Goal: Task Accomplishment & Management: Manage account settings

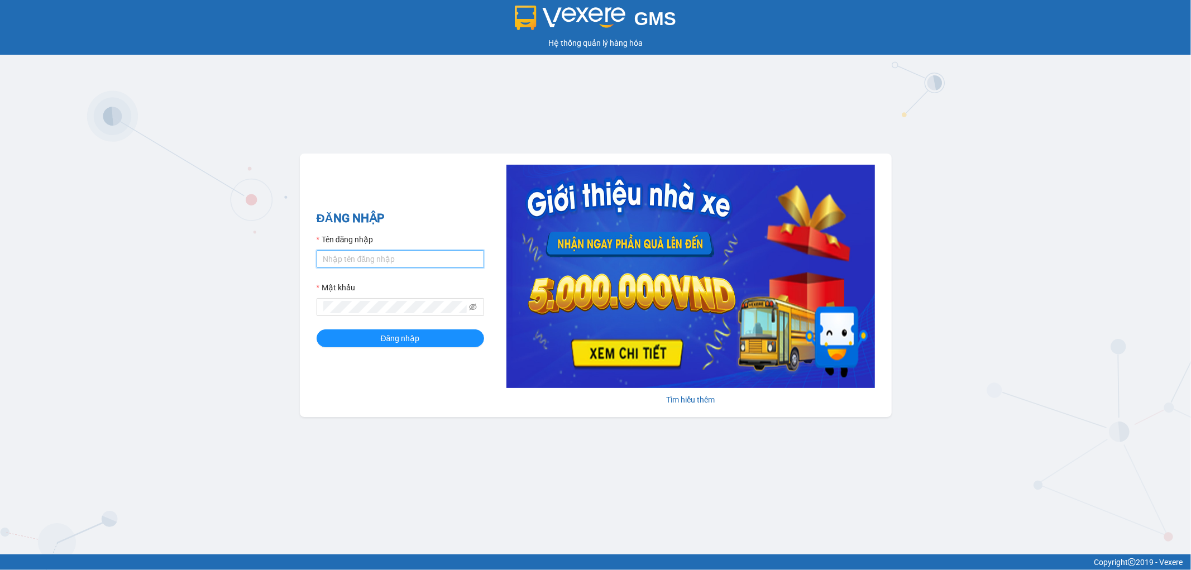
click at [378, 261] on input "Tên đăng nhập" at bounding box center [401, 259] width 168 height 18
type input "son.apq"
click at [389, 337] on span "Đăng nhập" at bounding box center [400, 338] width 39 height 12
click at [314, 309] on div "ĐĂNG NHẬP Tên đăng nhập son.apq Mật khẩu Đăng nhập [PERSON_NAME] thêm" at bounding box center [596, 286] width 592 height 264
click at [317, 330] on button "Đăng nhập" at bounding box center [401, 339] width 168 height 18
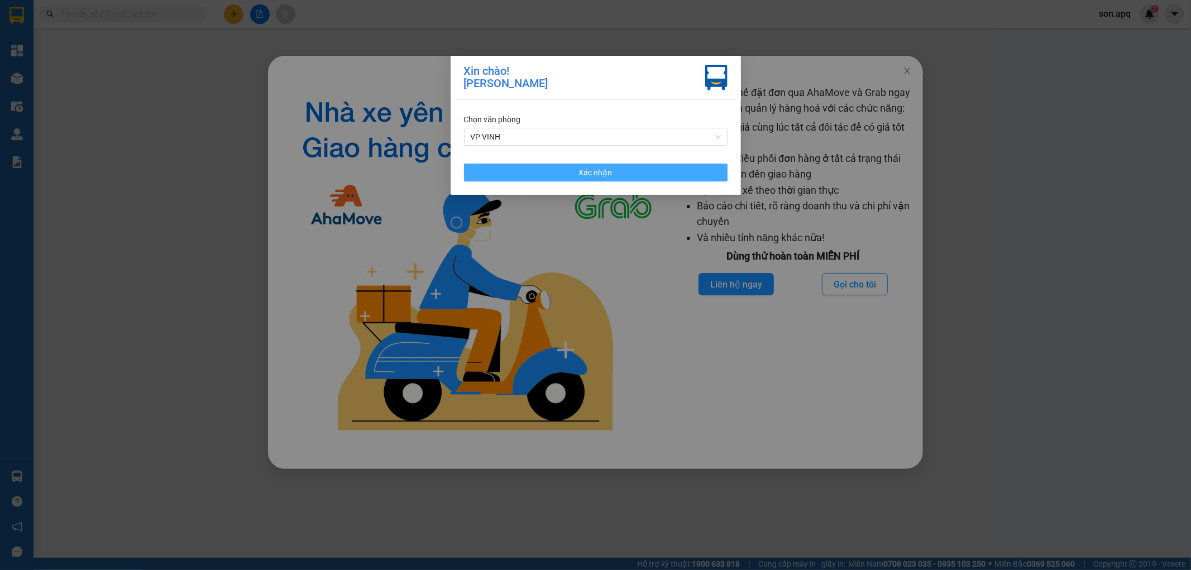
click at [610, 172] on span "Xác nhận" at bounding box center [596, 172] width 34 height 12
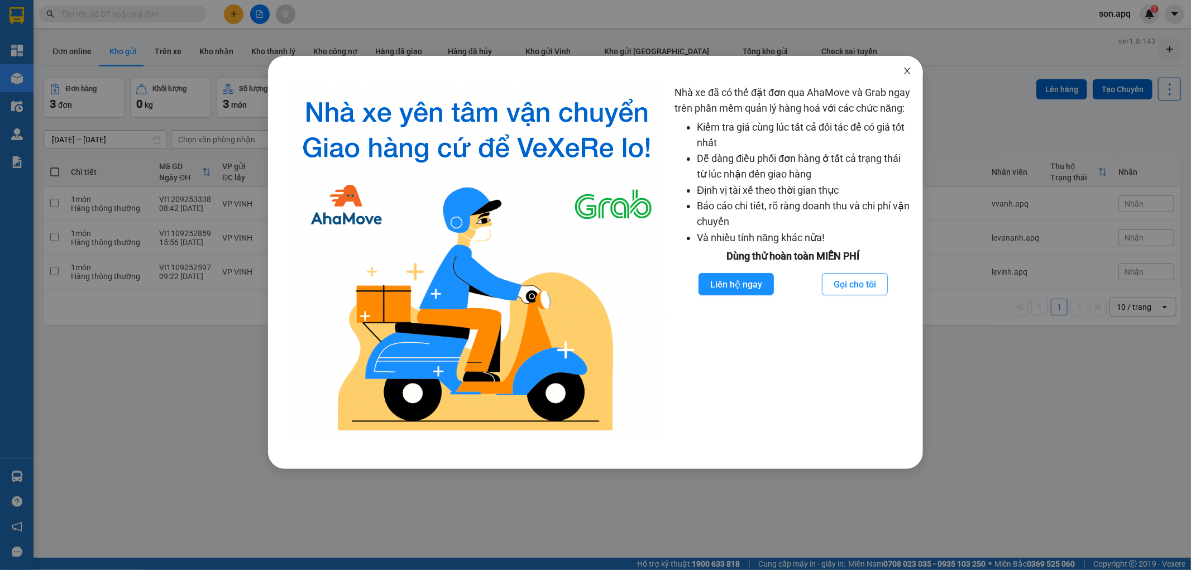
click at [908, 73] on icon "close" at bounding box center [907, 70] width 9 height 9
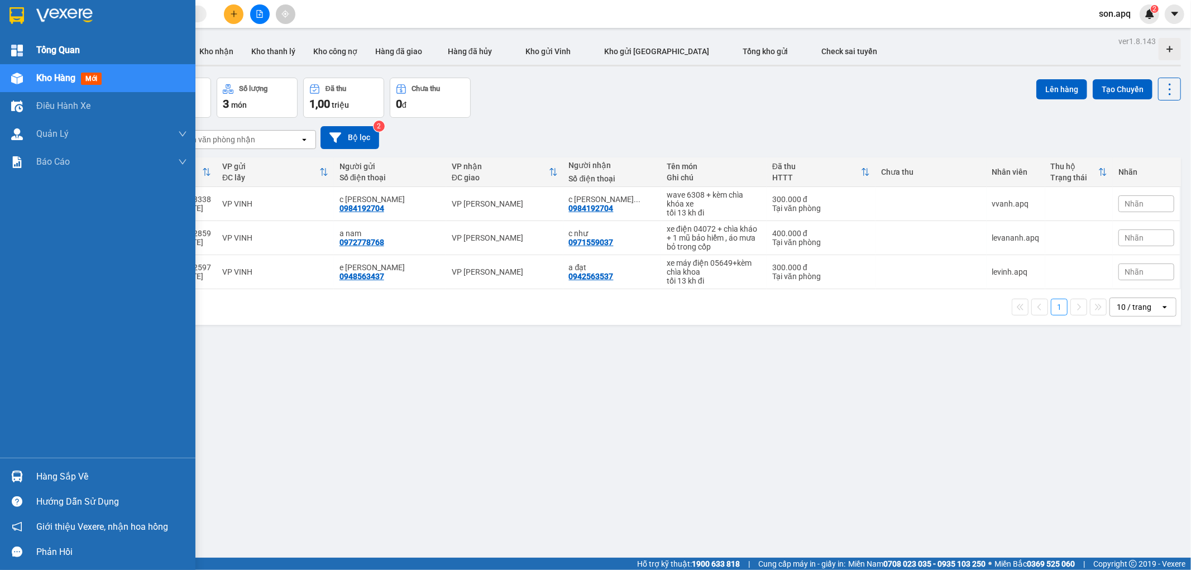
click at [45, 54] on span "Tổng Quan" at bounding box center [58, 50] width 44 height 14
